Goal: Task Accomplishment & Management: Use online tool/utility

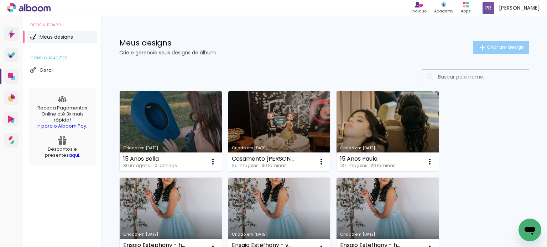
click at [496, 47] on span "Criar um design" at bounding box center [505, 47] width 37 height 5
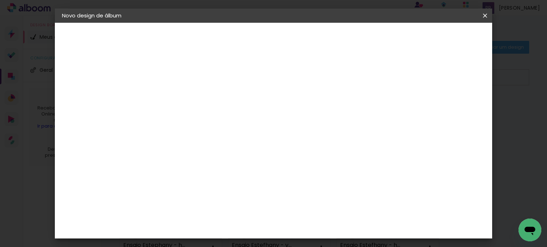
click at [178, 97] on input at bounding box center [178, 95] width 0 height 11
type input "15 Anos Drika"
type paper-input "15 Anos Drika"
click at [0, 0] on slot "Avançar" at bounding box center [0, 0] width 0 height 0
click at [183, 138] on input at bounding box center [197, 135] width 72 height 9
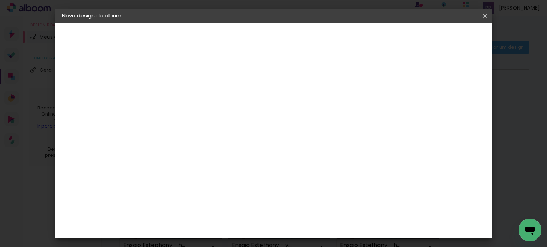
type input "s"
click at [0, 0] on slot "Tamanho Livre" at bounding box center [0, 0] width 0 height 0
click at [0, 0] on slot "Avançar" at bounding box center [0, 0] width 0 height 0
click at [251, 111] on span "30" at bounding box center [250, 111] width 12 height 11
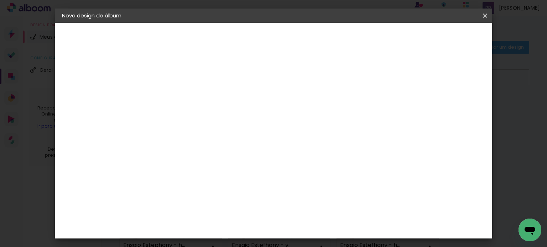
scroll to position [67, 0]
click at [317, 219] on input "60" at bounding box center [313, 217] width 19 height 11
type input "51"
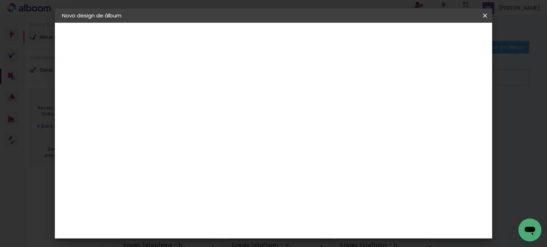
type paper-input "51"
click at [177, 197] on input "30" at bounding box center [172, 198] width 19 height 11
type input "20,3"
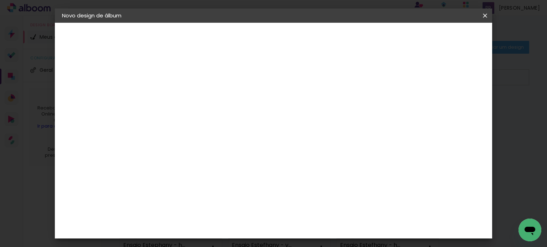
type paper-input "20,3"
click at [234, 101] on div at bounding box center [240, 95] width 63 height 41
click at [440, 35] on span "Iniciar design" at bounding box center [424, 37] width 32 height 5
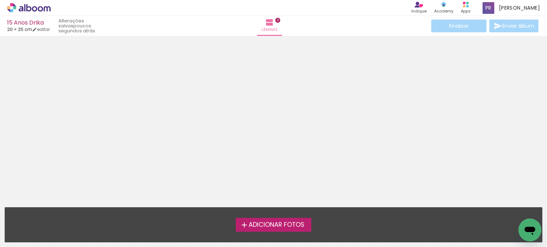
click at [262, 225] on span "Adicionar Fotos" at bounding box center [276, 225] width 56 height 6
click at [0, 0] on input "file" at bounding box center [0, 0] width 0 height 0
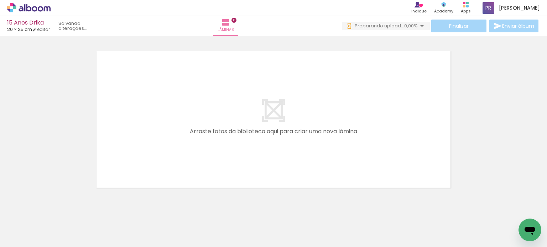
click at [21, 232] on paper-button "Adicionar Fotos" at bounding box center [22, 237] width 35 height 11
click at [0, 0] on input "file" at bounding box center [0, 0] width 0 height 0
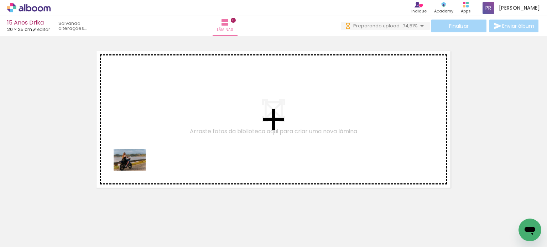
drag, startPoint x: 84, startPoint y: 222, endPoint x: 114, endPoint y: 200, distance: 36.7
click at [135, 170] on quentale-workspace at bounding box center [273, 123] width 547 height 247
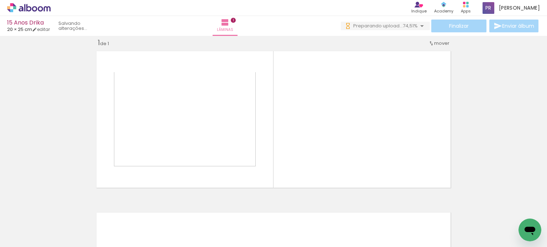
scroll to position [9, 0]
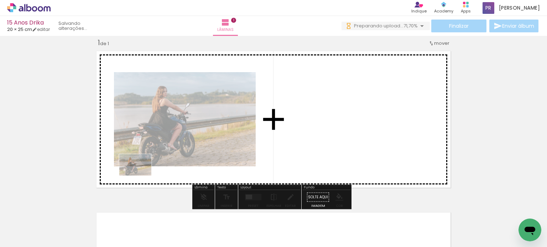
drag, startPoint x: 77, startPoint y: 226, endPoint x: 117, endPoint y: 205, distance: 45.1
click at [149, 171] on quentale-workspace at bounding box center [273, 123] width 547 height 247
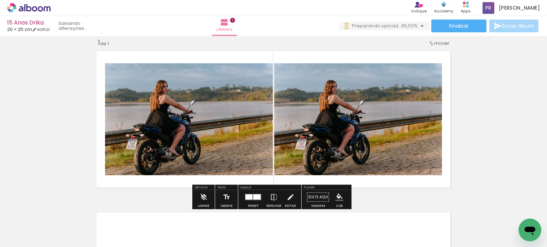
scroll to position [0, 0]
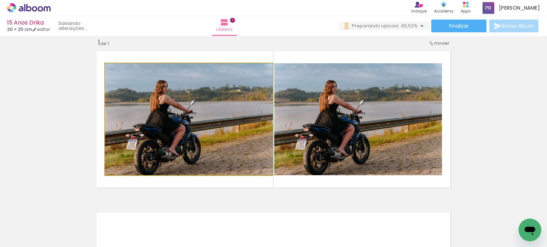
drag, startPoint x: 161, startPoint y: 148, endPoint x: 37, endPoint y: 154, distance: 124.0
click at [44, 154] on div "Inserir lâmina 1 de 1" at bounding box center [273, 192] width 547 height 324
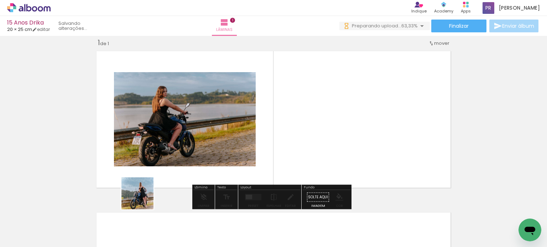
drag, startPoint x: 117, startPoint y: 221, endPoint x: 185, endPoint y: 165, distance: 88.7
click at [185, 165] on quentale-workspace at bounding box center [273, 123] width 547 height 247
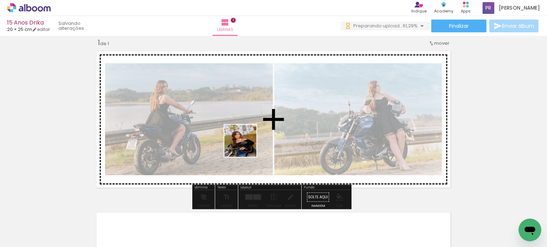
drag, startPoint x: 179, startPoint y: 192, endPoint x: 246, endPoint y: 146, distance: 81.3
click at [246, 146] on quentale-workspace at bounding box center [273, 123] width 547 height 247
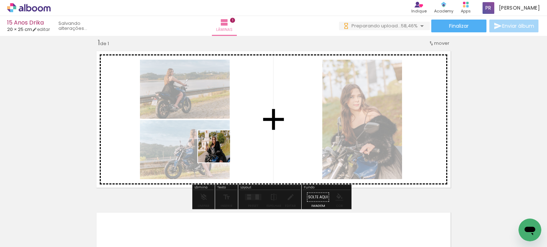
drag, startPoint x: 188, startPoint y: 227, endPoint x: 219, endPoint y: 165, distance: 69.6
click at [226, 139] on quentale-workspace at bounding box center [273, 123] width 547 height 247
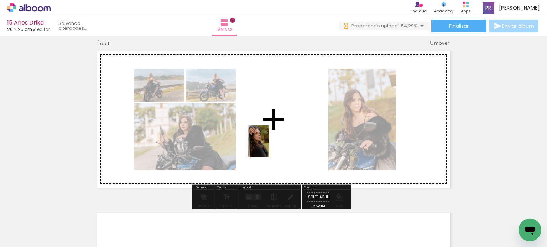
drag, startPoint x: 225, startPoint y: 219, endPoint x: 254, endPoint y: 205, distance: 32.6
click at [269, 144] on quentale-workspace at bounding box center [273, 123] width 547 height 247
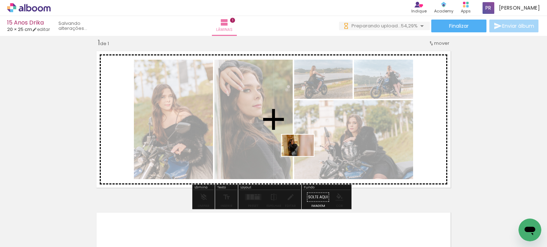
drag, startPoint x: 266, startPoint y: 218, endPoint x: 303, endPoint y: 156, distance: 71.7
click at [303, 156] on quentale-workspace at bounding box center [273, 123] width 547 height 247
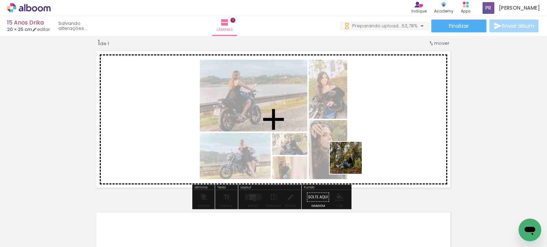
drag, startPoint x: 333, startPoint y: 193, endPoint x: 365, endPoint y: 148, distance: 54.7
click at [365, 146] on quentale-workspace at bounding box center [273, 123] width 547 height 247
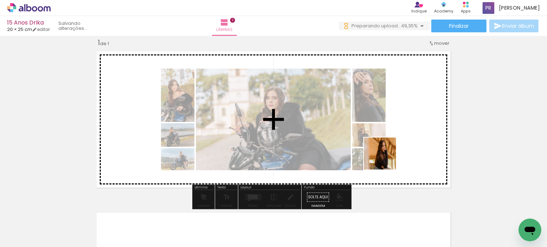
drag, startPoint x: 357, startPoint y: 228, endPoint x: 385, endPoint y: 159, distance: 74.4
click at [385, 159] on quentale-workspace at bounding box center [273, 123] width 547 height 247
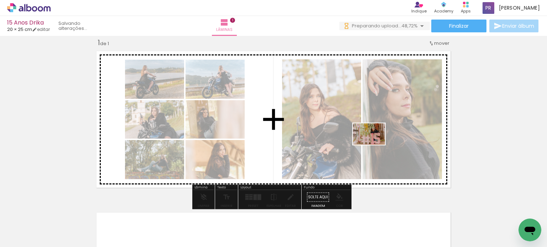
drag, startPoint x: 393, startPoint y: 231, endPoint x: 397, endPoint y: 179, distance: 51.8
click at [374, 145] on quentale-workspace at bounding box center [273, 123] width 547 height 247
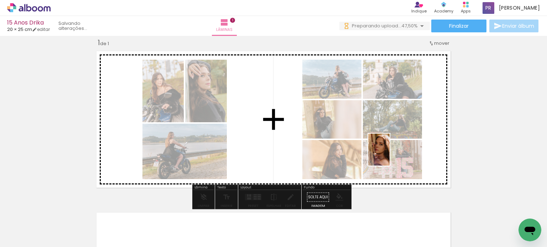
drag, startPoint x: 409, startPoint y: 186, endPoint x: 389, endPoint y: 155, distance: 36.5
click at [389, 155] on quentale-workspace at bounding box center [273, 123] width 547 height 247
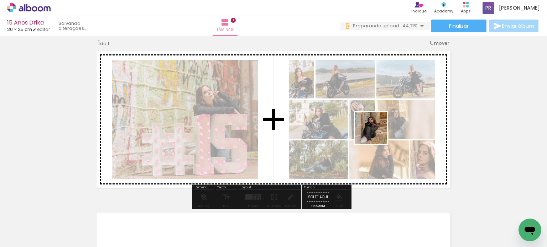
drag, startPoint x: 431, startPoint y: 182, endPoint x: 376, endPoint y: 133, distance: 73.9
click at [376, 133] on quentale-workspace at bounding box center [273, 123] width 547 height 247
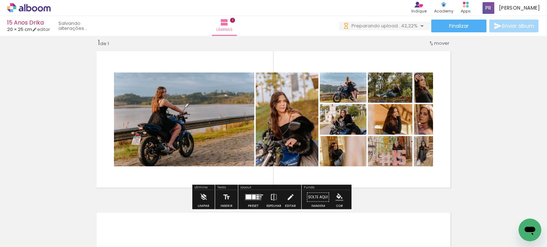
click at [30, 226] on input "Todas as fotos" at bounding box center [19, 226] width 27 height 6
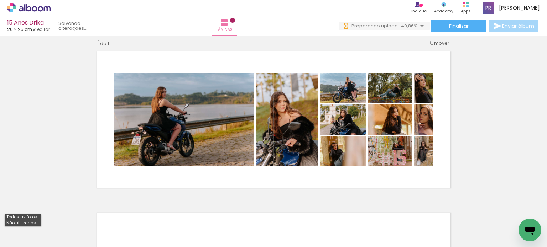
click at [0, 0] on slot "Não utilizadas" at bounding box center [0, 0] width 0 height 0
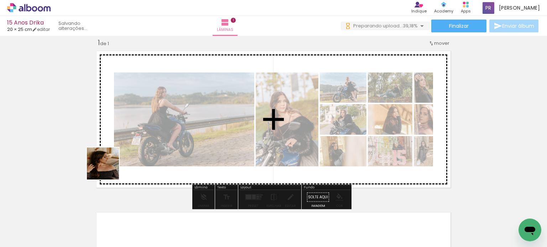
drag, startPoint x: 80, startPoint y: 209, endPoint x: 123, endPoint y: 158, distance: 66.7
click at [123, 158] on quentale-workspace at bounding box center [273, 123] width 547 height 247
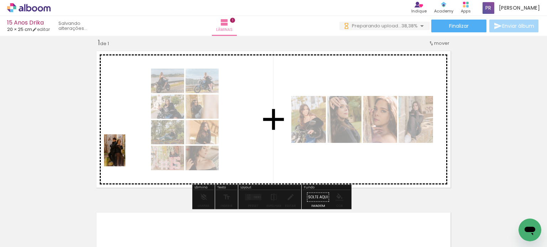
drag, startPoint x: 77, startPoint y: 226, endPoint x: 120, endPoint y: 166, distance: 74.0
click at [128, 152] on quentale-workspace at bounding box center [273, 123] width 547 height 247
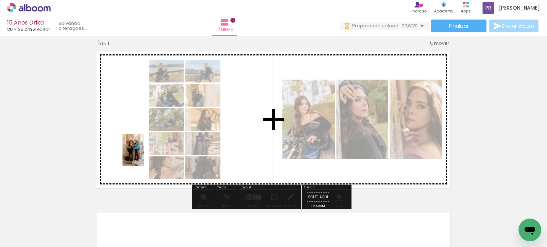
drag, startPoint x: 77, startPoint y: 230, endPoint x: 144, endPoint y: 156, distance: 99.5
click at [144, 156] on quentale-workspace at bounding box center [273, 123] width 547 height 247
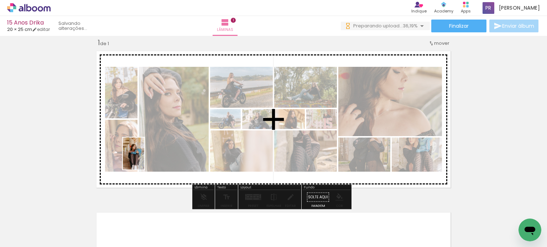
drag, startPoint x: 75, startPoint y: 222, endPoint x: 144, endPoint y: 159, distance: 93.7
click at [144, 159] on quentale-workspace at bounding box center [273, 123] width 547 height 247
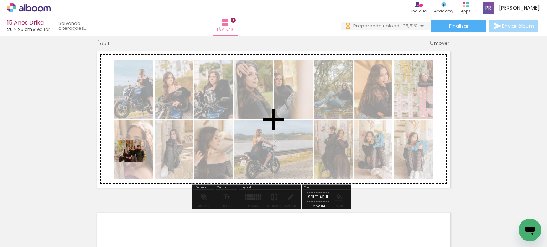
drag, startPoint x: 77, startPoint y: 224, endPoint x: 103, endPoint y: 189, distance: 44.0
click at [135, 162] on quentale-workspace at bounding box center [273, 123] width 547 height 247
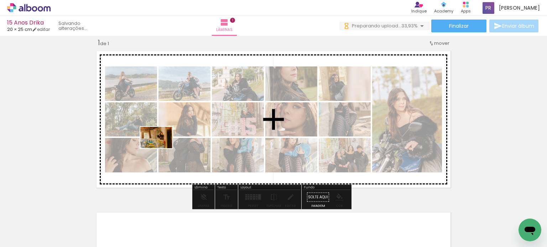
drag, startPoint x: 74, startPoint y: 219, endPoint x: 162, endPoint y: 148, distance: 112.9
click at [162, 148] on quentale-workspace at bounding box center [273, 123] width 547 height 247
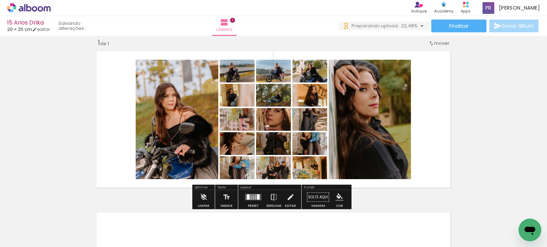
click at [250, 197] on quentale-layouter at bounding box center [253, 197] width 16 height 6
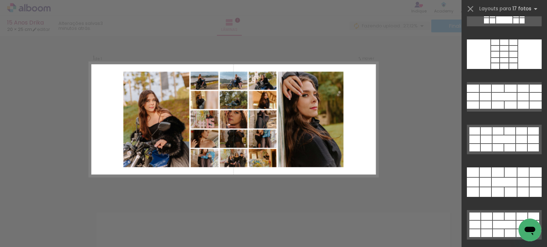
click at [226, 72] on quentale-photo at bounding box center [234, 81] width 28 height 18
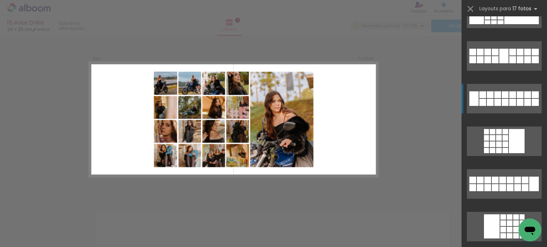
scroll to position [249, 0]
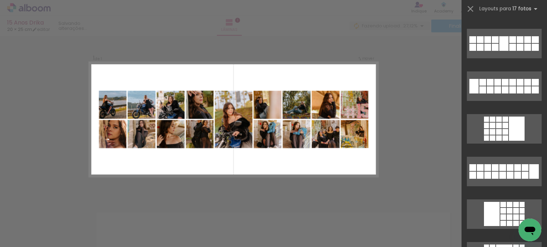
click at [468, 12] on iron-icon at bounding box center [470, 9] width 10 height 10
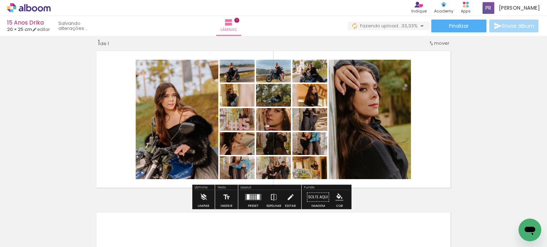
click at [15, 231] on input "Não utilizadas" at bounding box center [19, 232] width 27 height 6
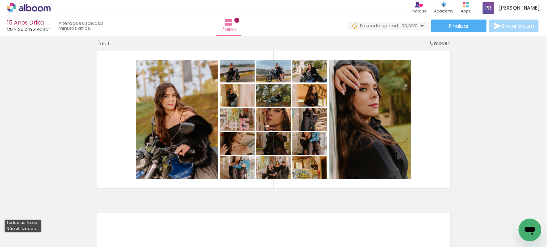
click at [0, 0] on slot "Todas as fotos" at bounding box center [0, 0] width 0 height 0
type input "Todas as fotos"
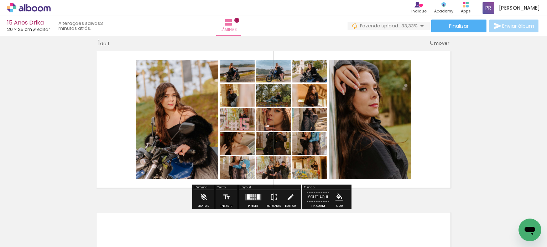
click at [248, 196] on quentale-layouter at bounding box center [253, 197] width 16 height 6
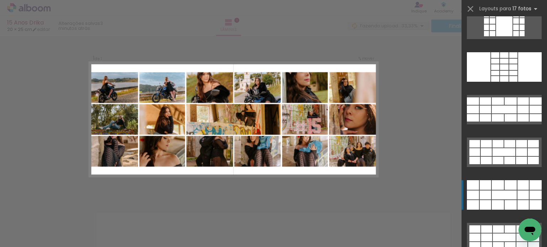
scroll to position [495, 0]
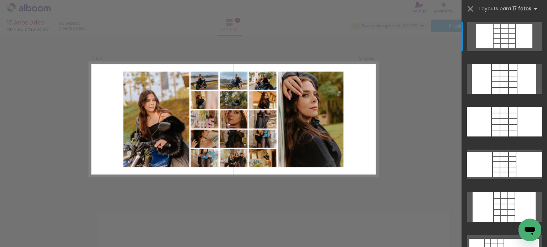
scroll to position [0, 277]
click at [475, 6] on iron-icon at bounding box center [470, 9] width 10 height 10
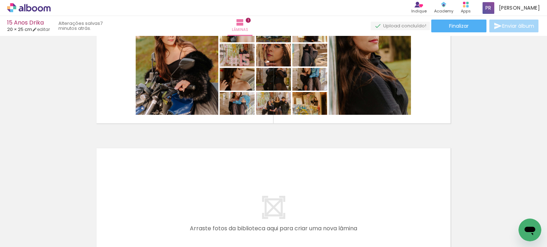
scroll to position [44, 0]
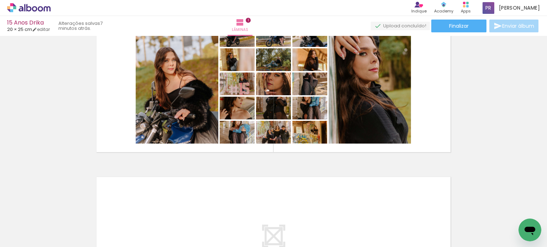
click at [28, 226] on input "Todas as fotos" at bounding box center [19, 226] width 27 height 6
click at [0, 0] on slot "Não utilizadas" at bounding box center [0, 0] width 0 height 0
type input "Não utilizadas"
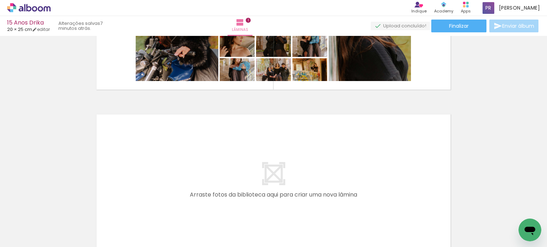
scroll to position [116, 0]
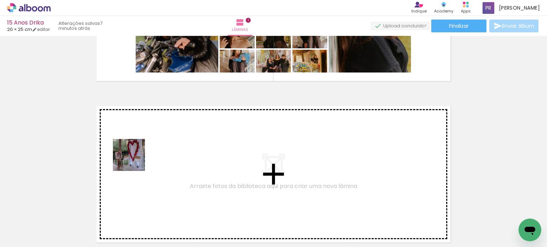
drag, startPoint x: 80, startPoint y: 225, endPoint x: 135, endPoint y: 160, distance: 85.3
click at [135, 160] on quentale-workspace at bounding box center [273, 123] width 547 height 247
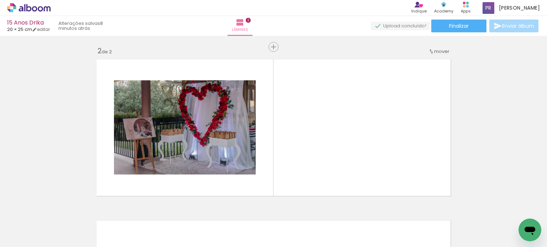
scroll to position [171, 0]
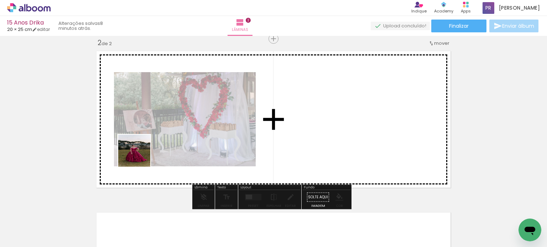
drag, startPoint x: 79, startPoint y: 228, endPoint x: 140, endPoint y: 156, distance: 93.5
click at [140, 156] on quentale-workspace at bounding box center [273, 123] width 547 height 247
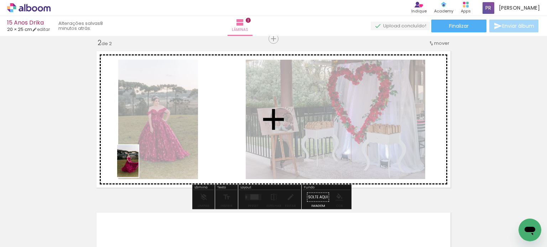
drag, startPoint x: 80, startPoint y: 226, endPoint x: 140, endPoint y: 165, distance: 85.1
click at [140, 165] on quentale-workspace at bounding box center [273, 123] width 547 height 247
drag, startPoint x: 140, startPoint y: 165, endPoint x: 107, endPoint y: 187, distance: 39.9
click at [140, 165] on div at bounding box center [158, 120] width 80 height 120
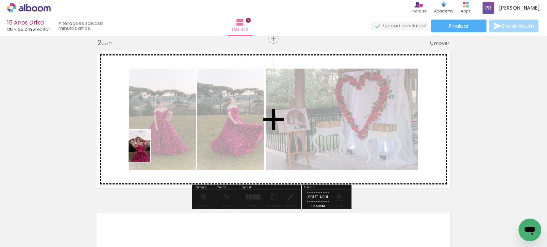
drag, startPoint x: 76, startPoint y: 222, endPoint x: 151, endPoint y: 151, distance: 103.0
click at [151, 151] on quentale-workspace at bounding box center [273, 123] width 547 height 247
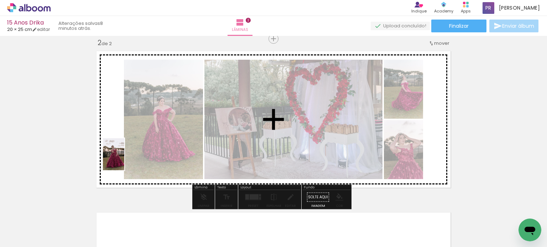
drag, startPoint x: 76, startPoint y: 218, endPoint x: 124, endPoint y: 160, distance: 75.1
click at [124, 160] on quentale-workspace at bounding box center [273, 123] width 547 height 247
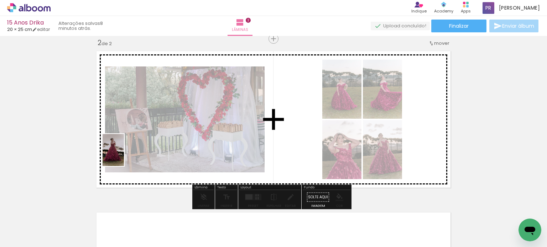
drag, startPoint x: 73, startPoint y: 219, endPoint x: 124, endPoint y: 156, distance: 81.3
click at [124, 156] on quentale-workspace at bounding box center [273, 123] width 547 height 247
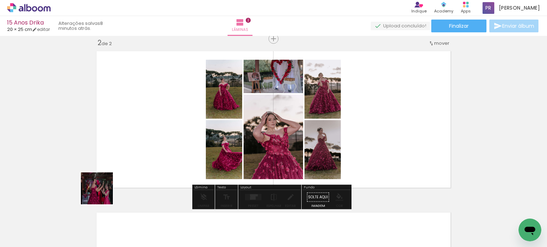
drag, startPoint x: 73, startPoint y: 231, endPoint x: 72, endPoint y: 209, distance: 22.5
click at [129, 152] on quentale-workspace at bounding box center [273, 123] width 547 height 247
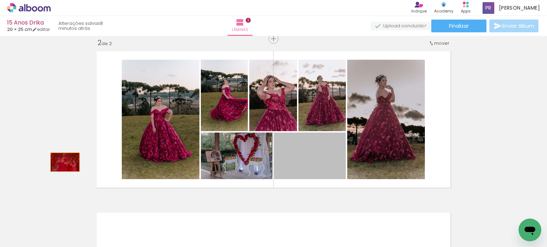
drag, startPoint x: 297, startPoint y: 157, endPoint x: 57, endPoint y: 179, distance: 240.6
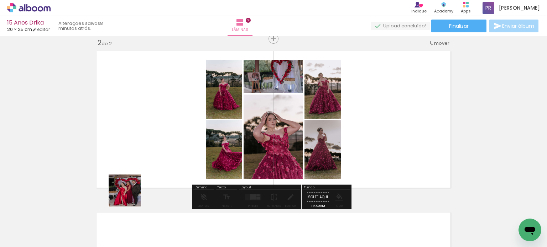
drag, startPoint x: 130, startPoint y: 196, endPoint x: 147, endPoint y: 159, distance: 40.6
click at [147, 159] on quentale-workspace at bounding box center [273, 123] width 547 height 247
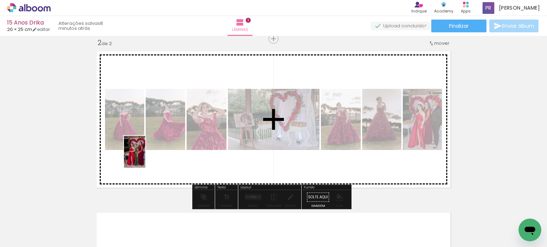
drag, startPoint x: 116, startPoint y: 218, endPoint x: 145, endPoint y: 157, distance: 66.9
click at [145, 157] on quentale-workspace at bounding box center [273, 123] width 547 height 247
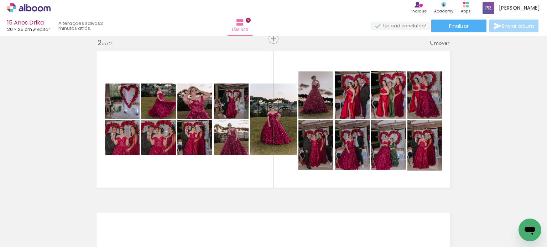
scroll to position [246, 0]
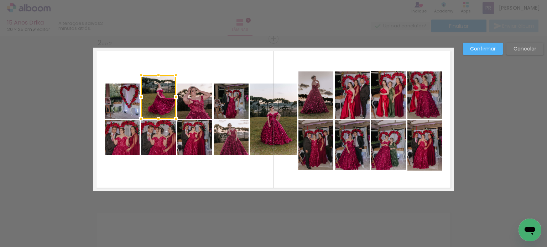
scroll to position [246, 0]
